Goal: Information Seeking & Learning: Learn about a topic

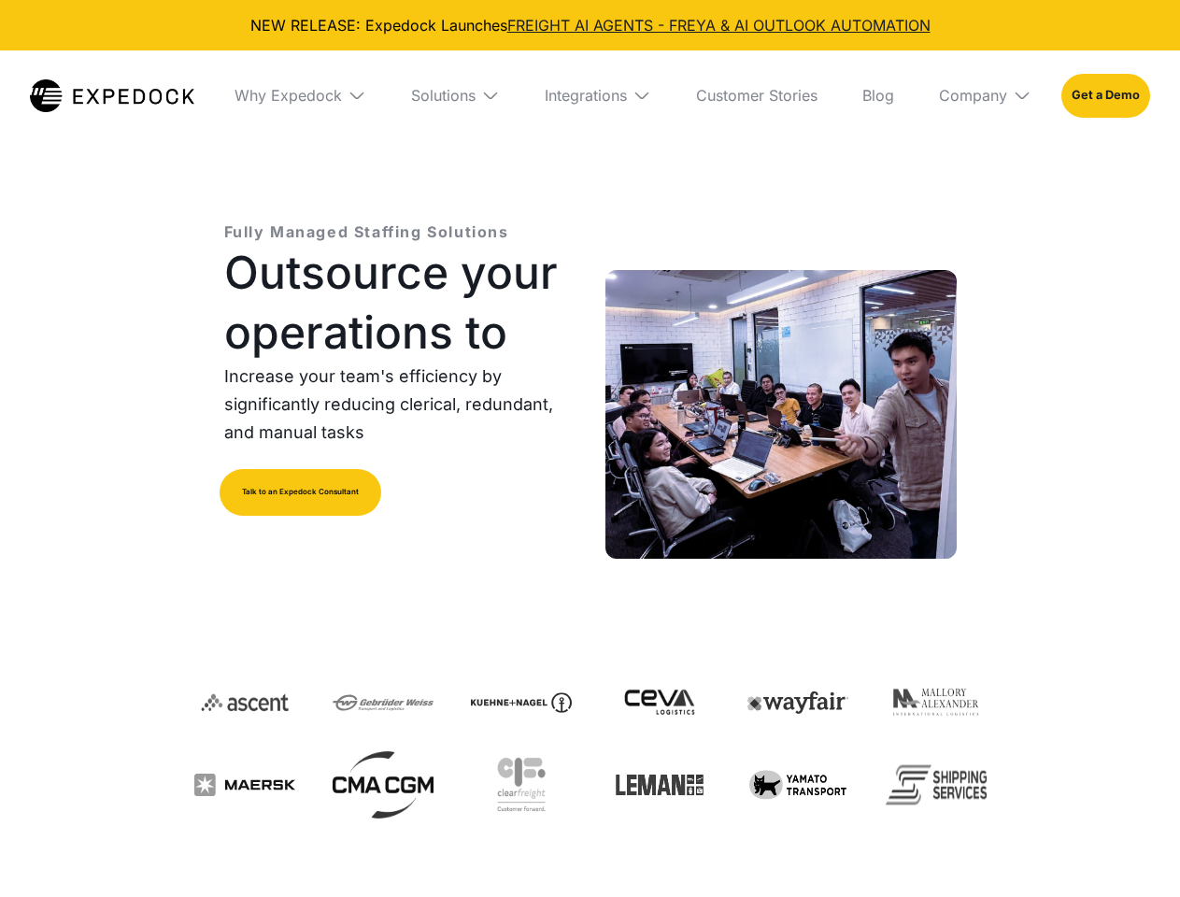
select select
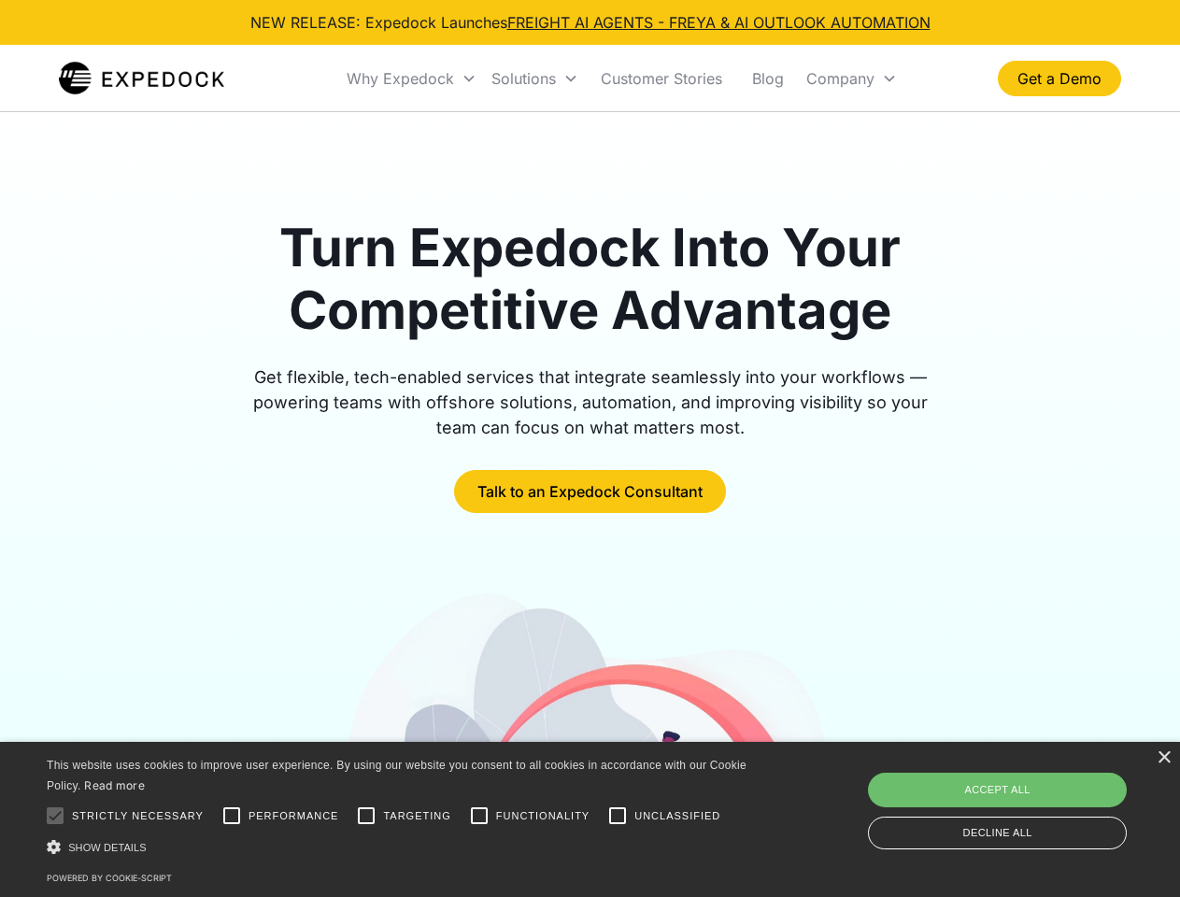
click at [412, 78] on div "Why Expedock" at bounding box center [400, 78] width 107 height 19
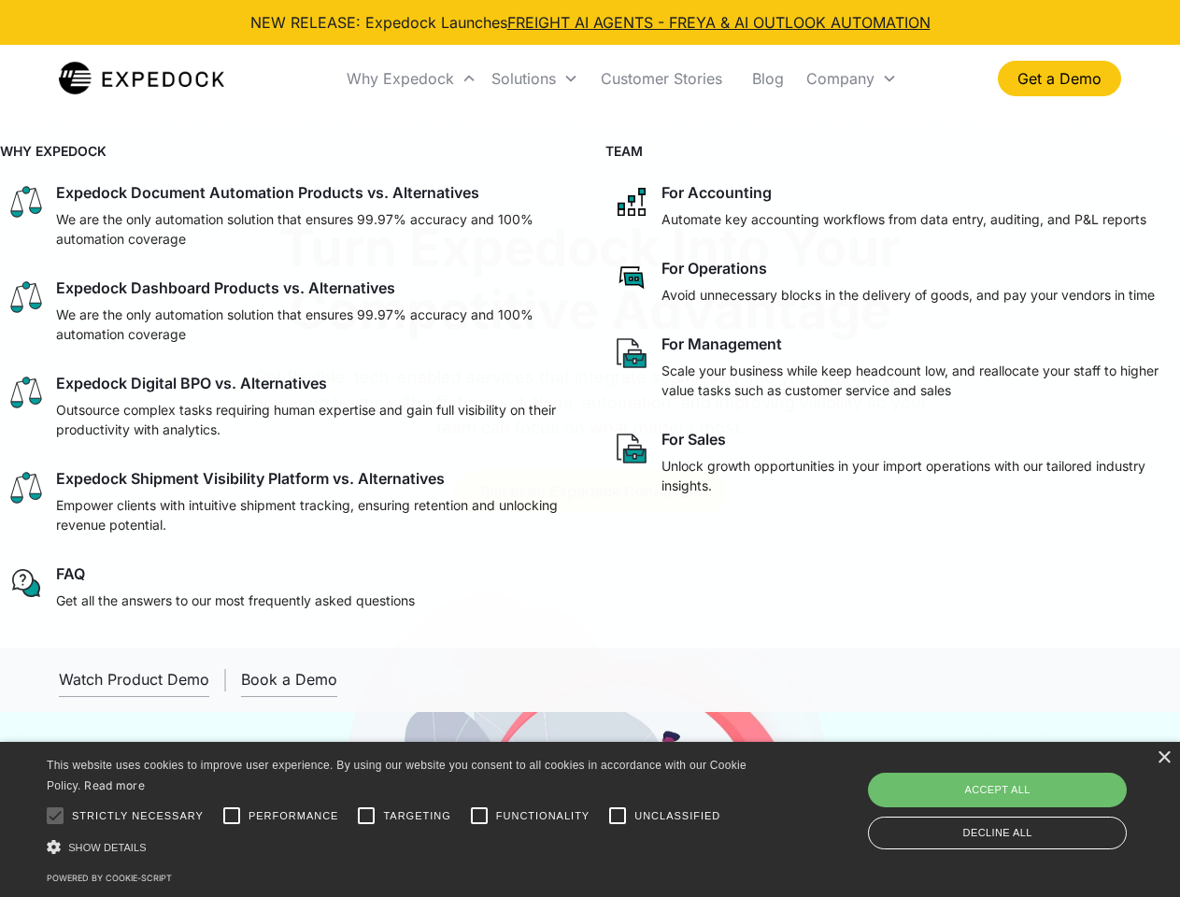
click at [534, 78] on div "Solutions" at bounding box center [523, 78] width 64 height 19
click at [851, 78] on div "Company" at bounding box center [840, 78] width 68 height 19
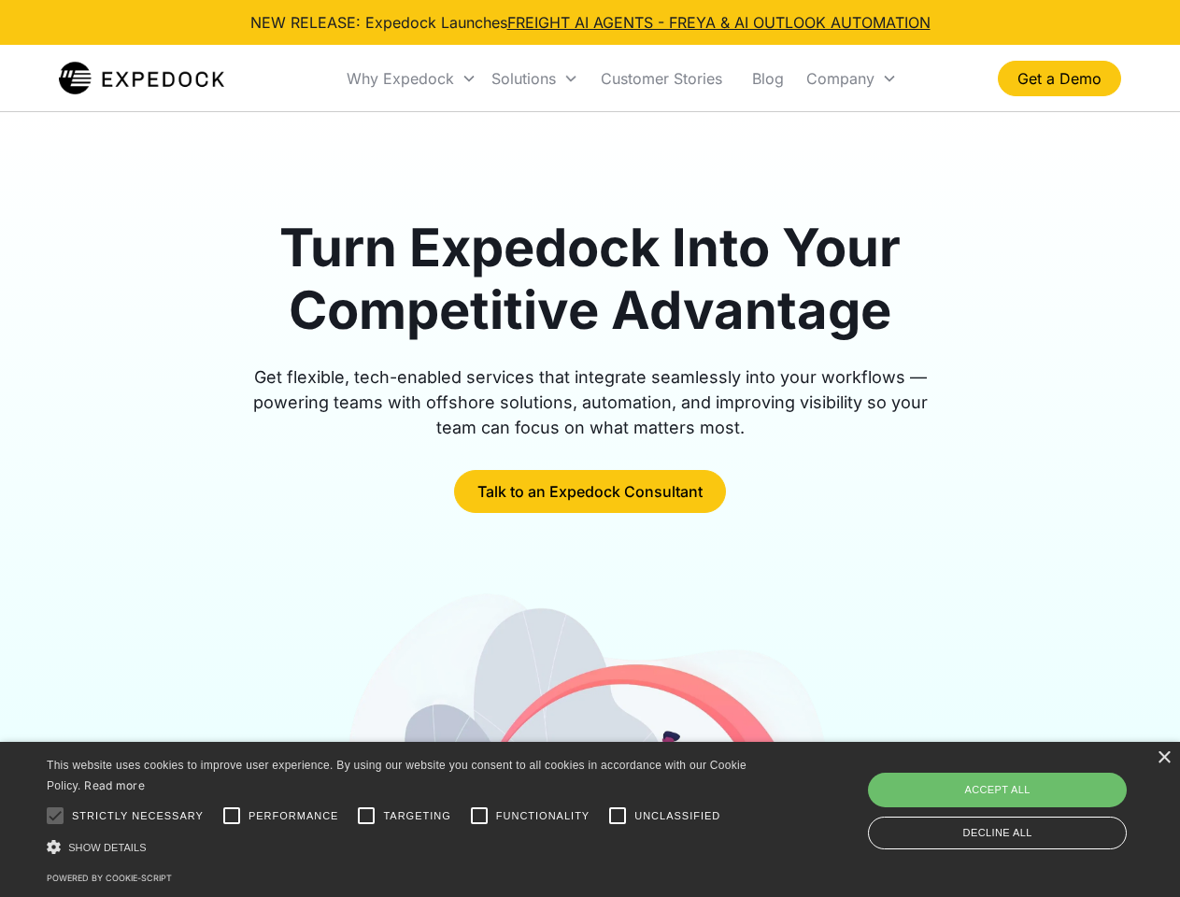
click at [55, 816] on div at bounding box center [54, 815] width 37 height 37
click at [232, 816] on input "Performance" at bounding box center [231, 815] width 37 height 37
checkbox input "true"
click at [366, 816] on input "Targeting" at bounding box center [366, 815] width 37 height 37
checkbox input "true"
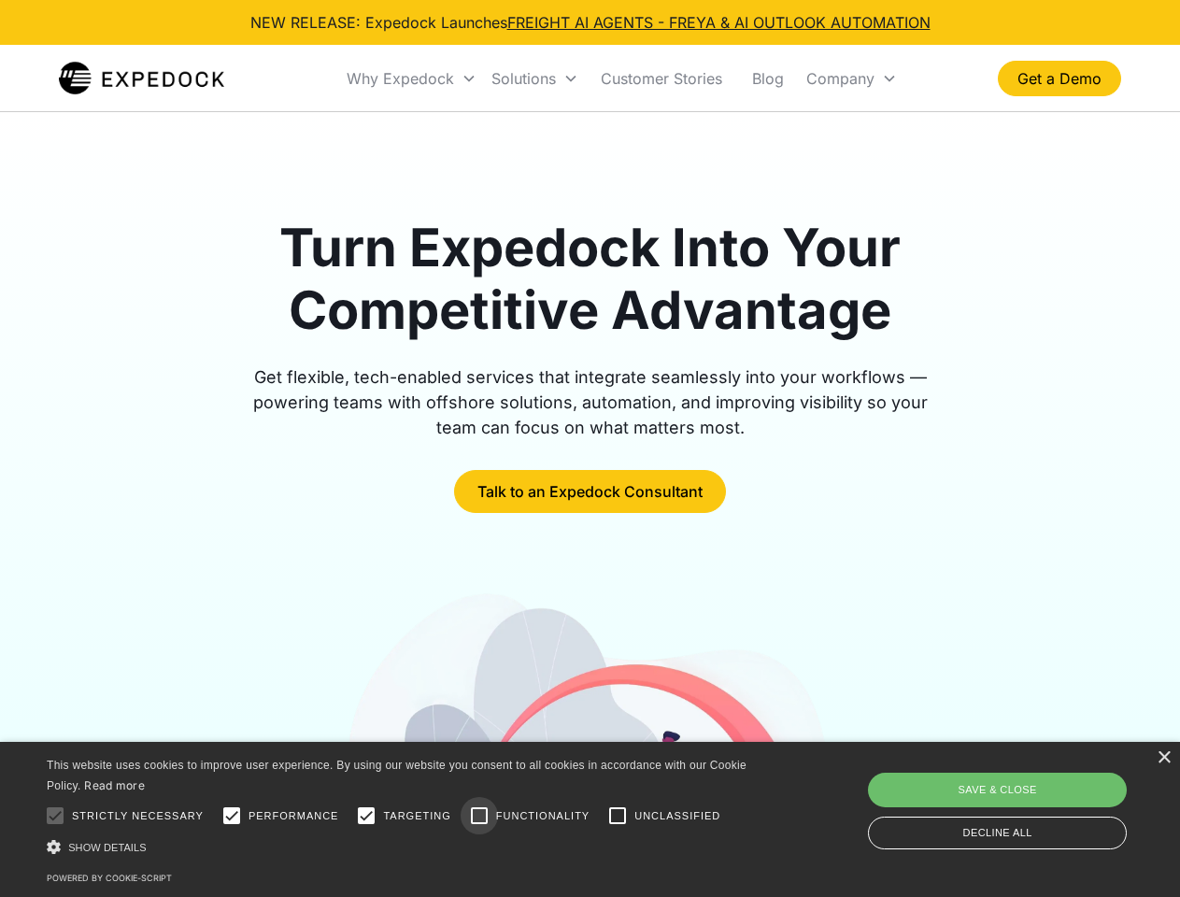
click at [479, 816] on input "Functionality" at bounding box center [479, 815] width 37 height 37
checkbox input "true"
click at [618, 816] on input "Unclassified" at bounding box center [617, 815] width 37 height 37
checkbox input "true"
click at [400, 846] on div "Show details Hide details" at bounding box center [400, 847] width 706 height 20
